Goal: Task Accomplishment & Management: Use online tool/utility

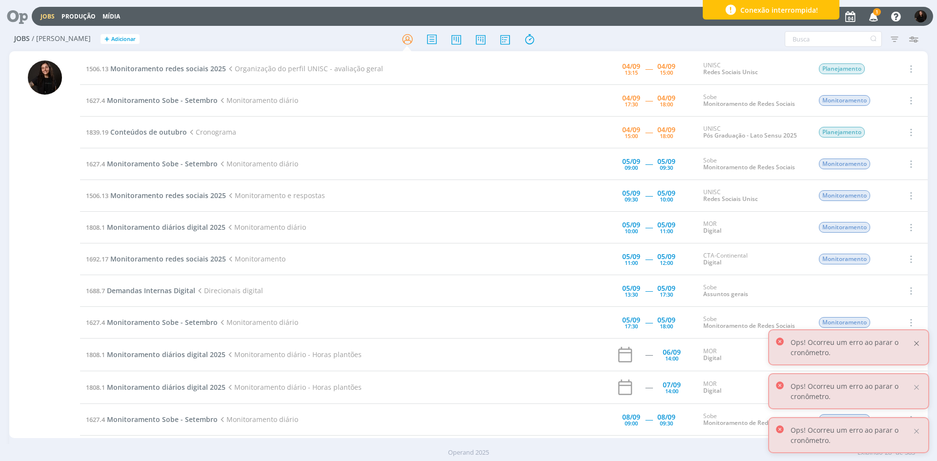
click at [918, 344] on div at bounding box center [917, 343] width 9 height 9
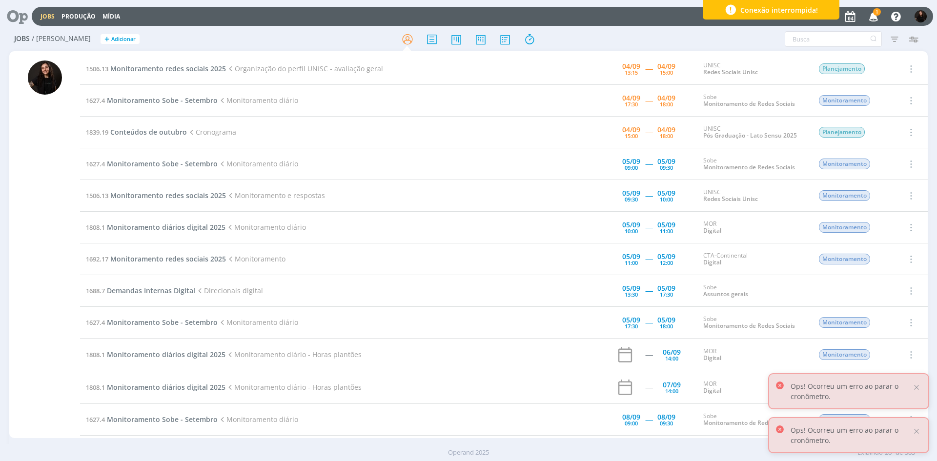
drag, startPoint x: 914, startPoint y: 390, endPoint x: 934, endPoint y: 431, distance: 45.2
click at [914, 390] on div at bounding box center [917, 387] width 9 height 9
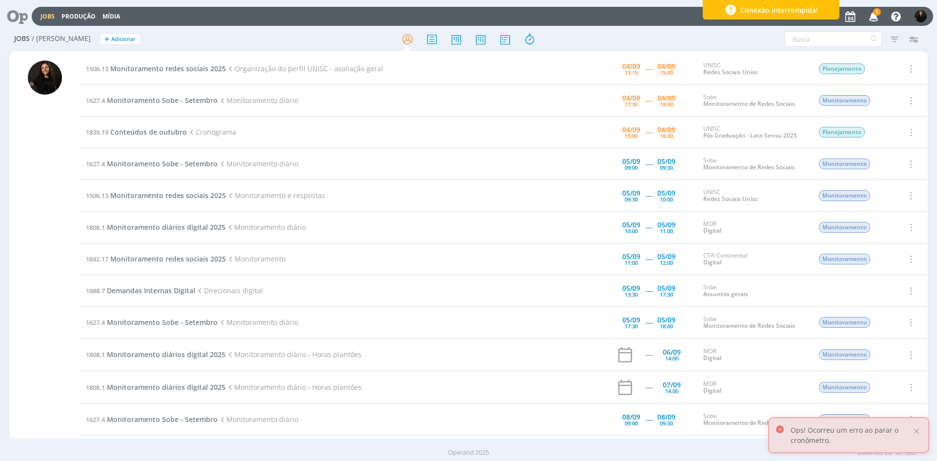
click at [923, 434] on div "Ops! Ocorreu um erro ao parar o cronômetro." at bounding box center [848, 435] width 161 height 36
click at [922, 434] on div "Ops! Ocorreu um erro ao parar o cronômetro." at bounding box center [848, 435] width 161 height 36
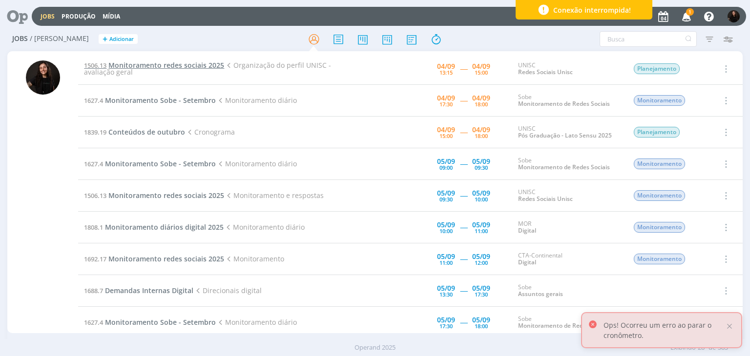
click at [145, 65] on span "Monitoramento redes sociais 2025" at bounding box center [166, 65] width 116 height 9
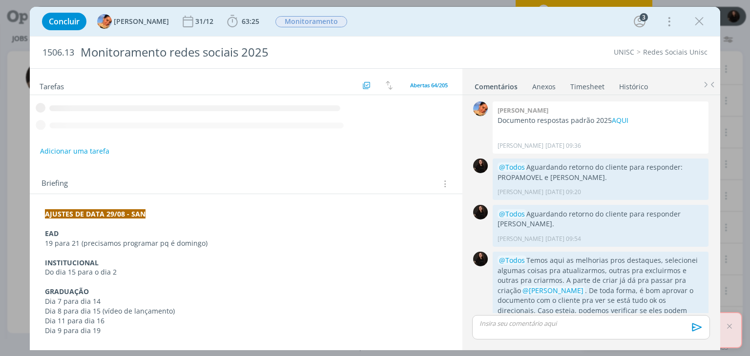
scroll to position [88, 0]
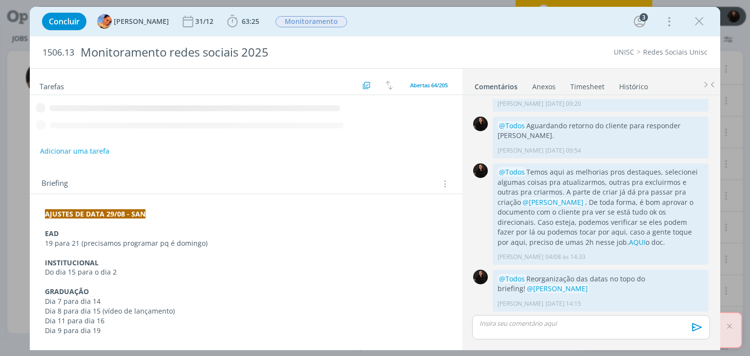
click at [731, 327] on div "Concluir [PERSON_NAME] 31/12 63:25 Iniciar Apontar Data * [DATE] Horas * 00:00 …" at bounding box center [375, 178] width 750 height 356
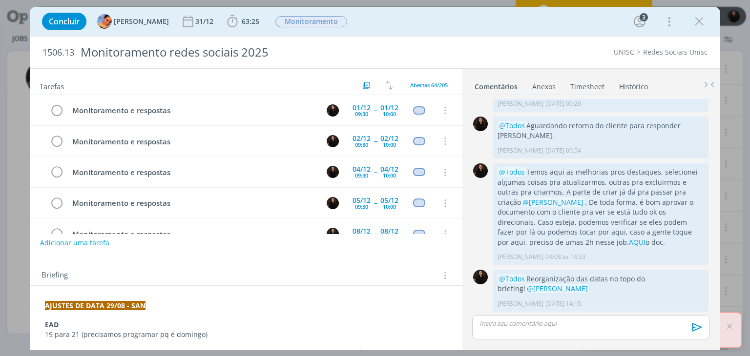
scroll to position [326, 0]
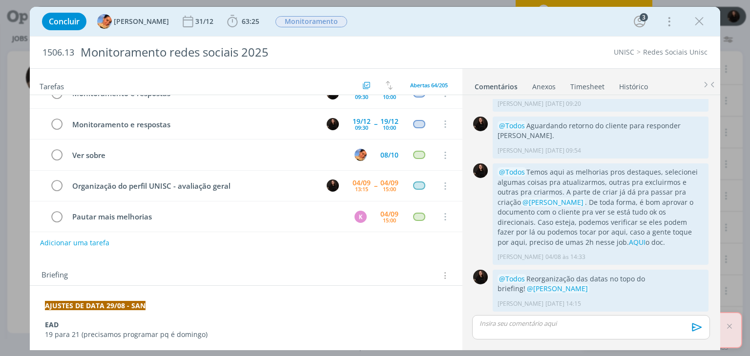
click at [629, 82] on link "Histórico" at bounding box center [634, 85] width 30 height 14
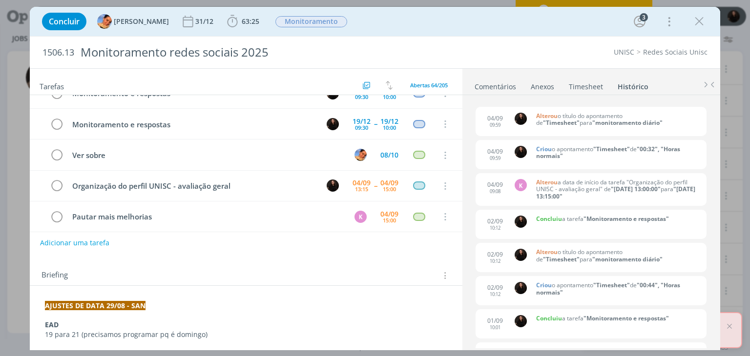
scroll to position [0, 0]
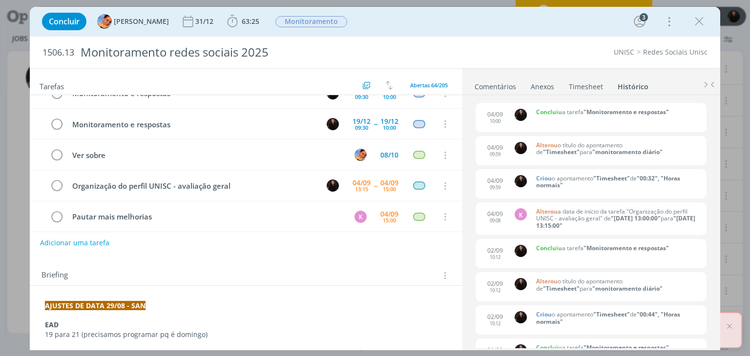
click at [482, 83] on link "Comentários" at bounding box center [495, 85] width 42 height 14
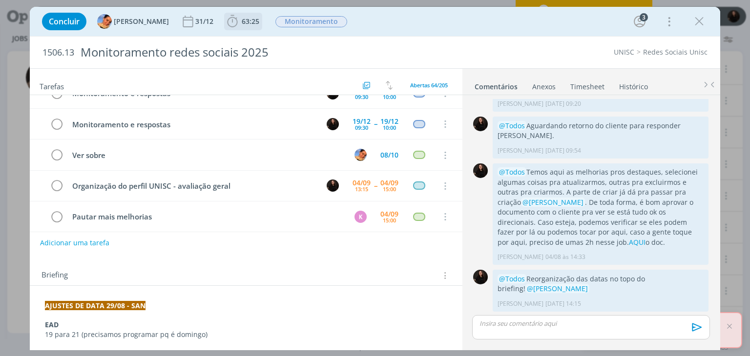
click at [225, 14] on icon "dialog" at bounding box center [232, 21] width 15 height 15
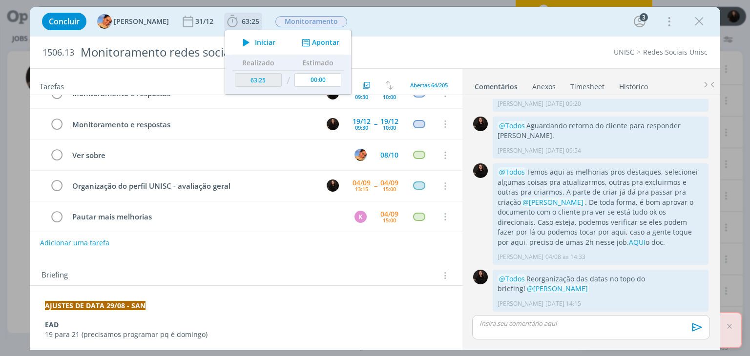
click at [237, 36] on button "Iniciar" at bounding box center [256, 43] width 39 height 14
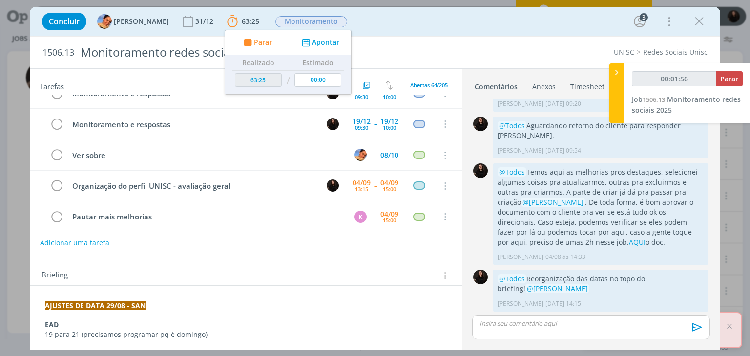
type input "00:01:57"
click at [619, 73] on icon at bounding box center [617, 72] width 10 height 10
